Goal: Information Seeking & Learning: Learn about a topic

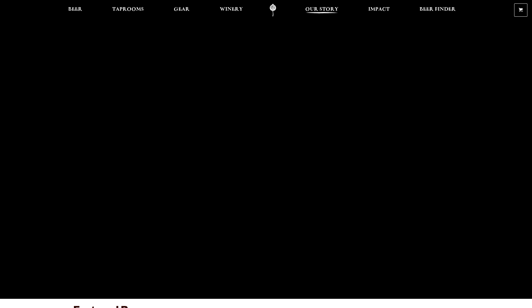
click at [330, 12] on span "Our Story" at bounding box center [321, 9] width 33 height 5
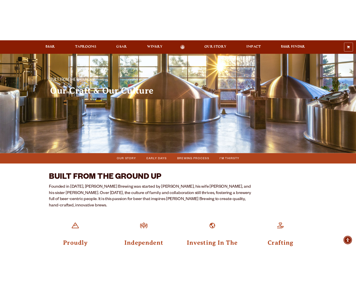
scroll to position [22, 0]
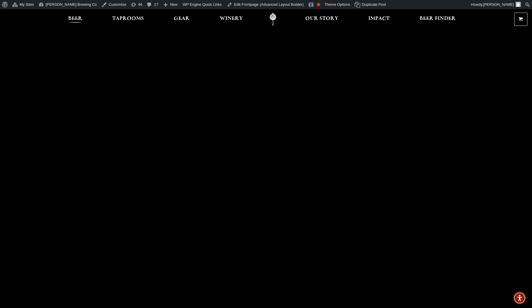
click at [70, 20] on span "Beer" at bounding box center [75, 18] width 14 height 5
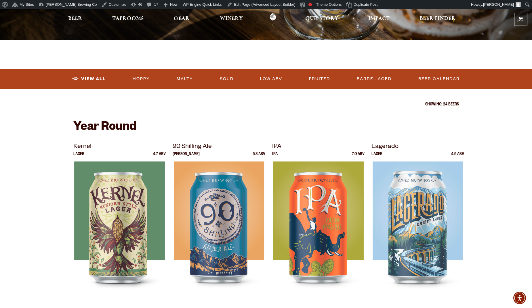
scroll to position [188, 0]
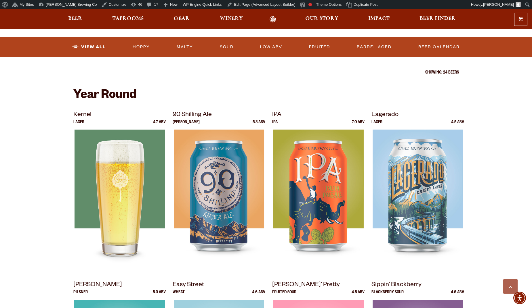
click at [109, 180] on div at bounding box center [119, 202] width 93 height 144
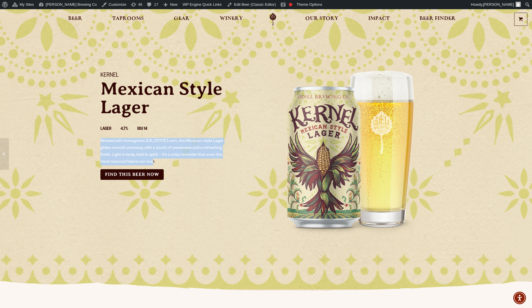
drag, startPoint x: 100, startPoint y: 140, endPoint x: 194, endPoint y: 161, distance: 95.7
click at [194, 161] on p "Brewed with homegrown Colorado corn, this Mexican-style Lager glides smooth and…" at bounding box center [163, 152] width 127 height 28
copy p "Brewed with homegrown Colorado corn, this Mexican-style Lager glides smooth and…"
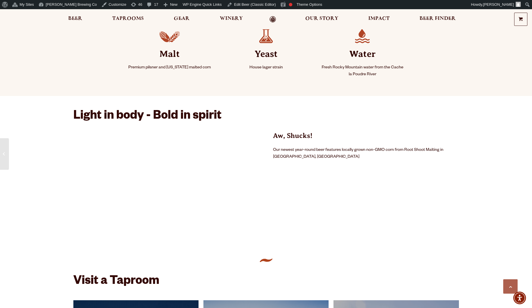
scroll to position [321, 0]
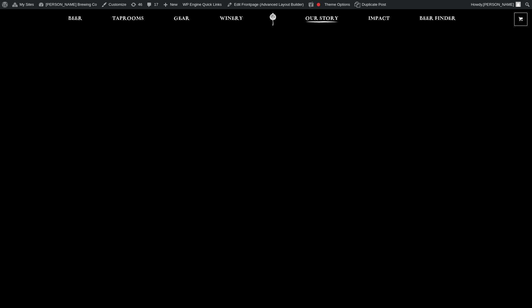
click at [312, 21] on span "Our Story" at bounding box center [321, 18] width 33 height 5
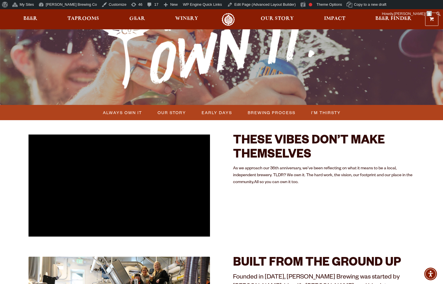
scroll to position [187, 0]
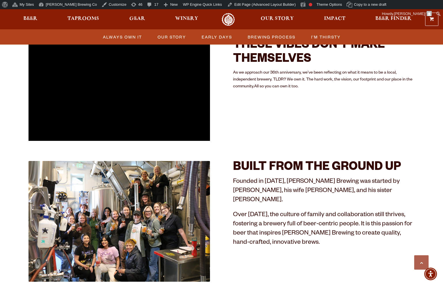
click at [261, 191] on p "Founded in [DATE], [PERSON_NAME] Brewing was started by [PERSON_NAME], his wife…" at bounding box center [323, 192] width 181 height 28
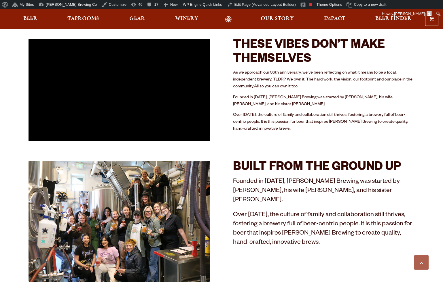
scroll to position [187, 0]
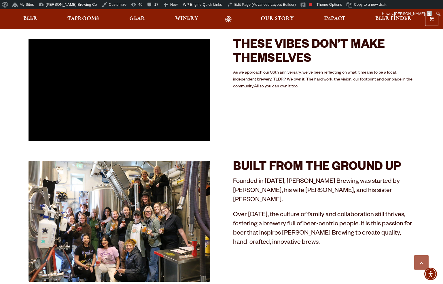
scroll to position [309, 0]
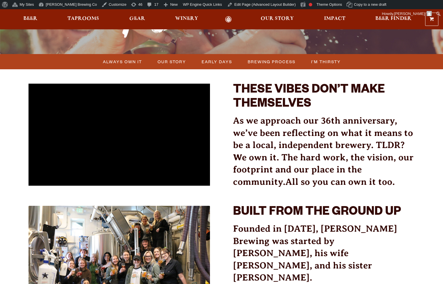
scroll to position [138, 0]
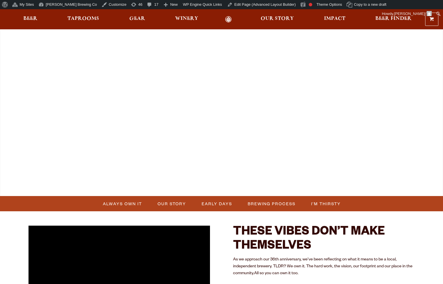
scroll to position [138, 0]
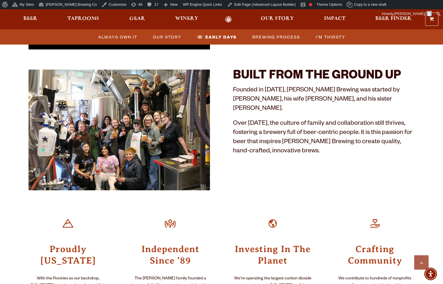
scroll to position [250, 0]
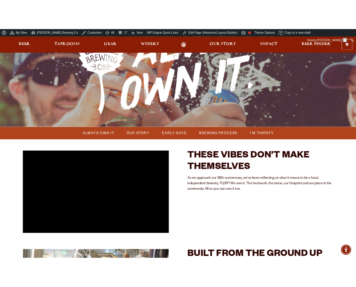
scroll to position [146, 0]
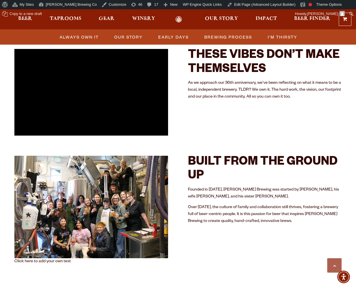
scroll to position [173, 0]
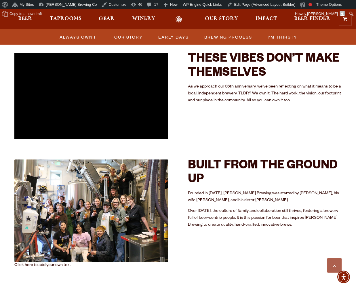
click at [34, 266] on p "Click here to add your own text" at bounding box center [177, 265] width 327 height 7
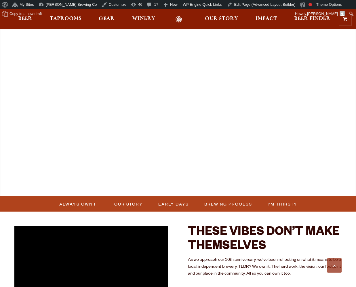
scroll to position [173, 0]
